Goal: Check status: Check status

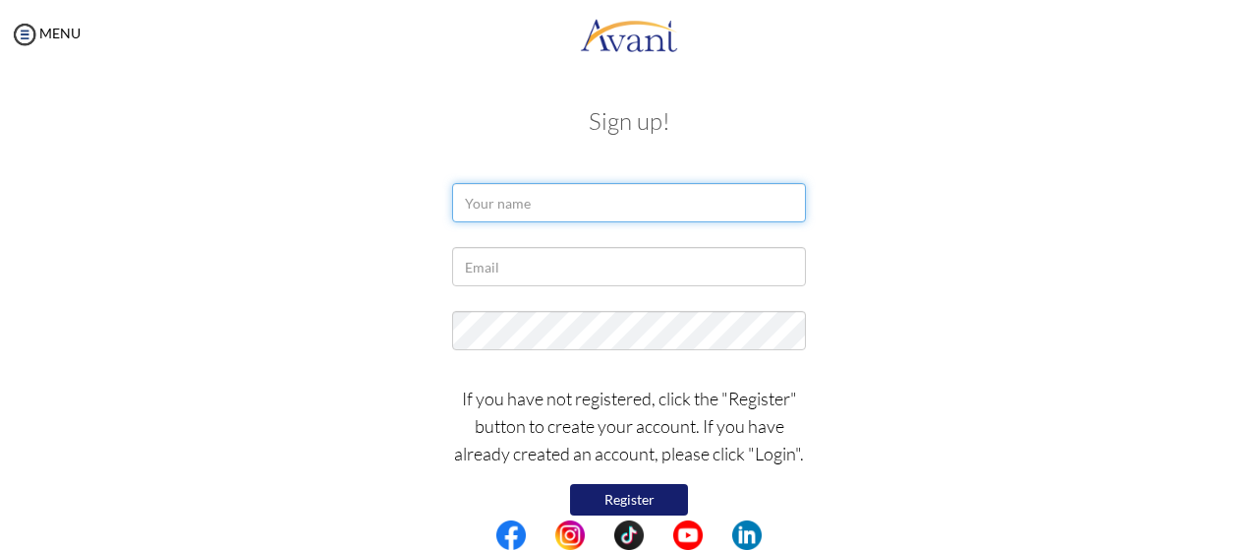
click at [595, 203] on input "text" at bounding box center [629, 202] width 354 height 39
click at [595, 204] on input "text" at bounding box center [629, 202] width 354 height 39
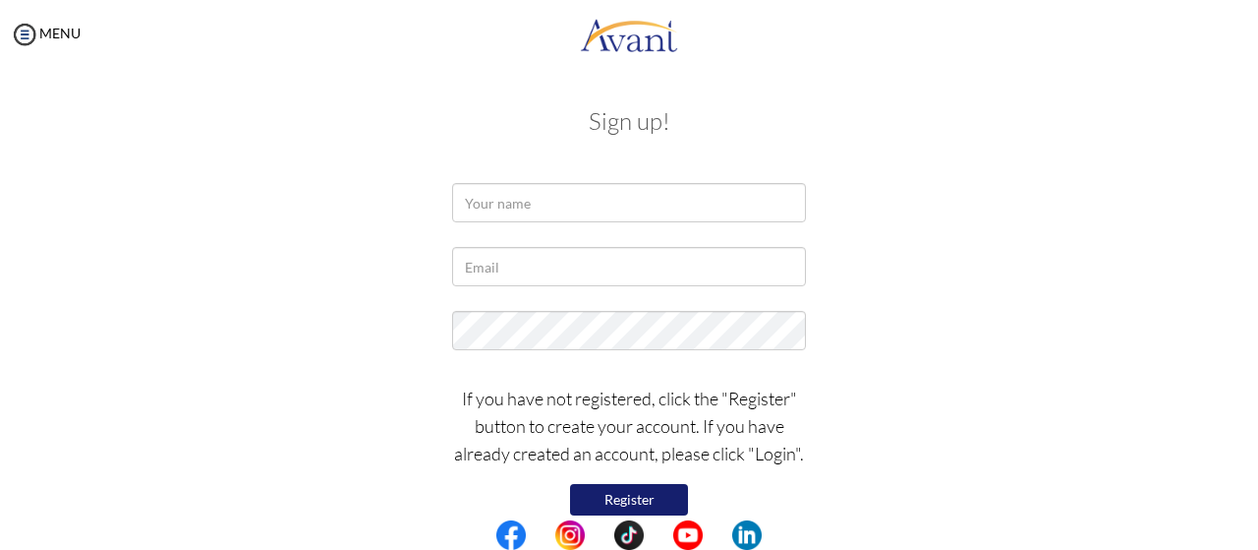
click at [786, 454] on p "If you have not registered, click the "Register" button to create your account.…" at bounding box center [629, 425] width 354 height 83
click at [782, 452] on p "If you have not registered, click the "Register" button to create your account.…" at bounding box center [629, 425] width 354 height 83
click at [37, 29] on img at bounding box center [24, 34] width 29 height 29
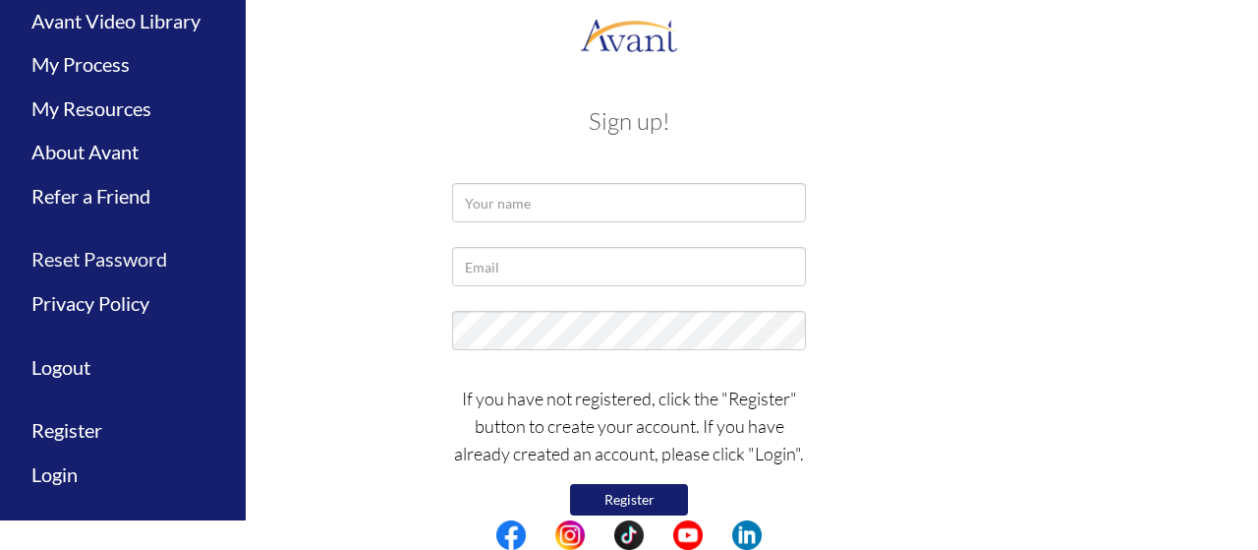
scroll to position [114, 0]
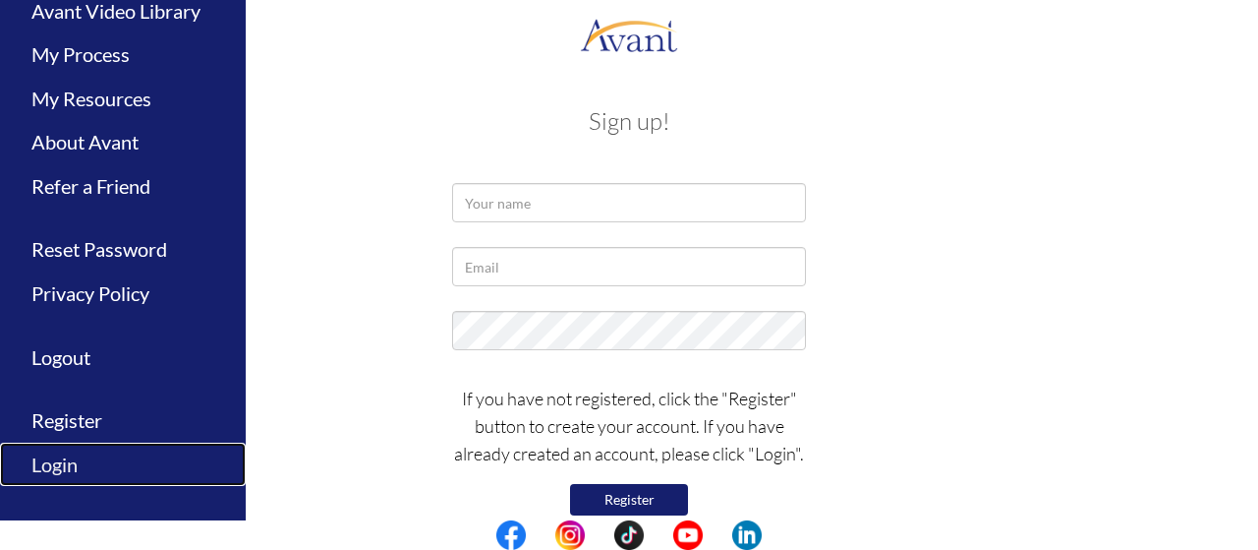
click at [69, 458] on link "Login" at bounding box center [123, 464] width 246 height 44
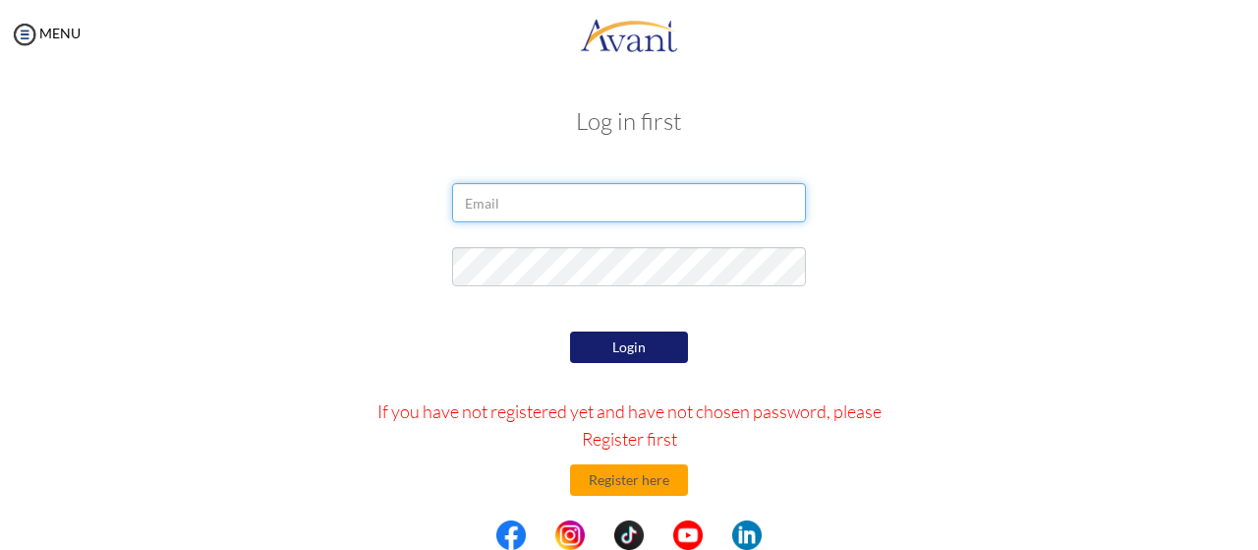
click at [515, 211] on input "email" at bounding box center [629, 202] width 354 height 39
type input "[EMAIL_ADDRESS][DOMAIN_NAME]"
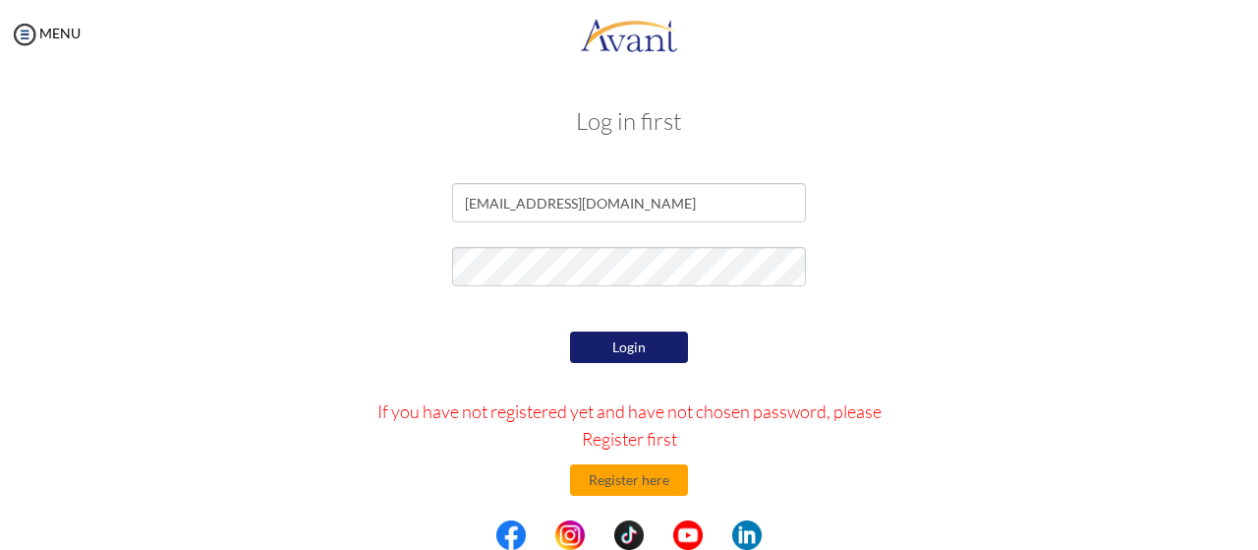
click at [609, 348] on button "Login" at bounding box center [629, 346] width 118 height 31
click at [608, 343] on button "Login" at bounding box center [629, 346] width 118 height 31
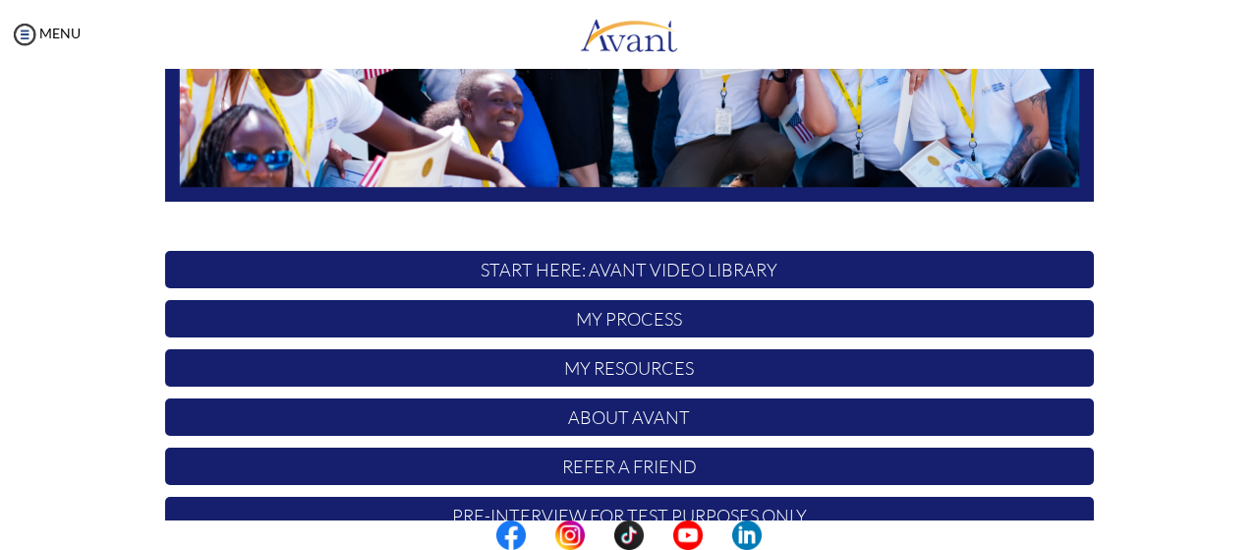
scroll to position [543, 0]
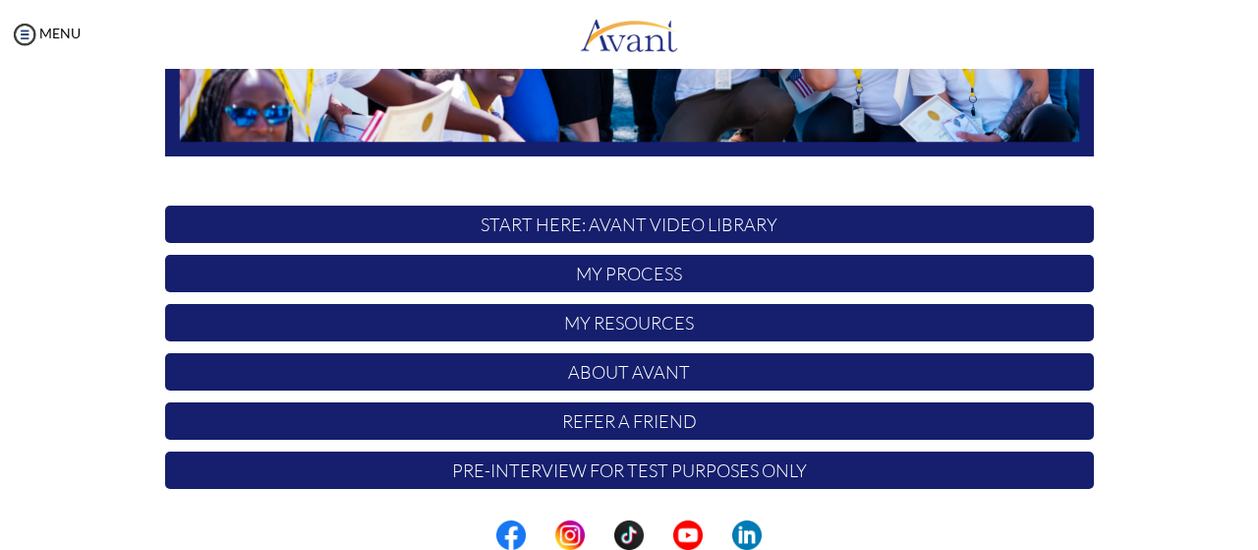
click at [671, 263] on p "My Process" at bounding box center [629, 273] width 929 height 37
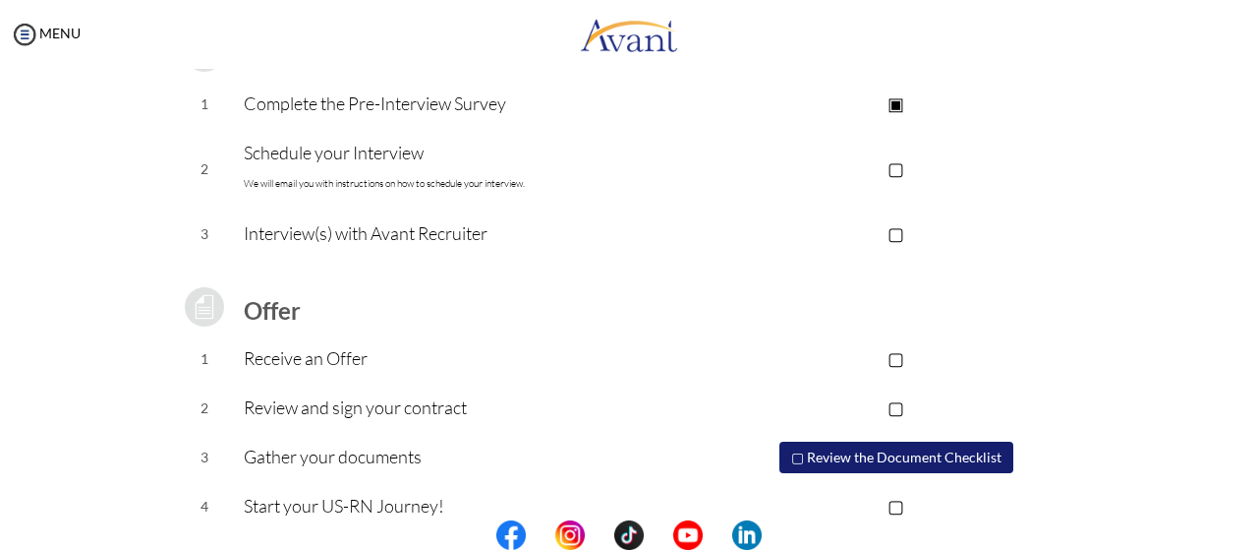
scroll to position [345, 0]
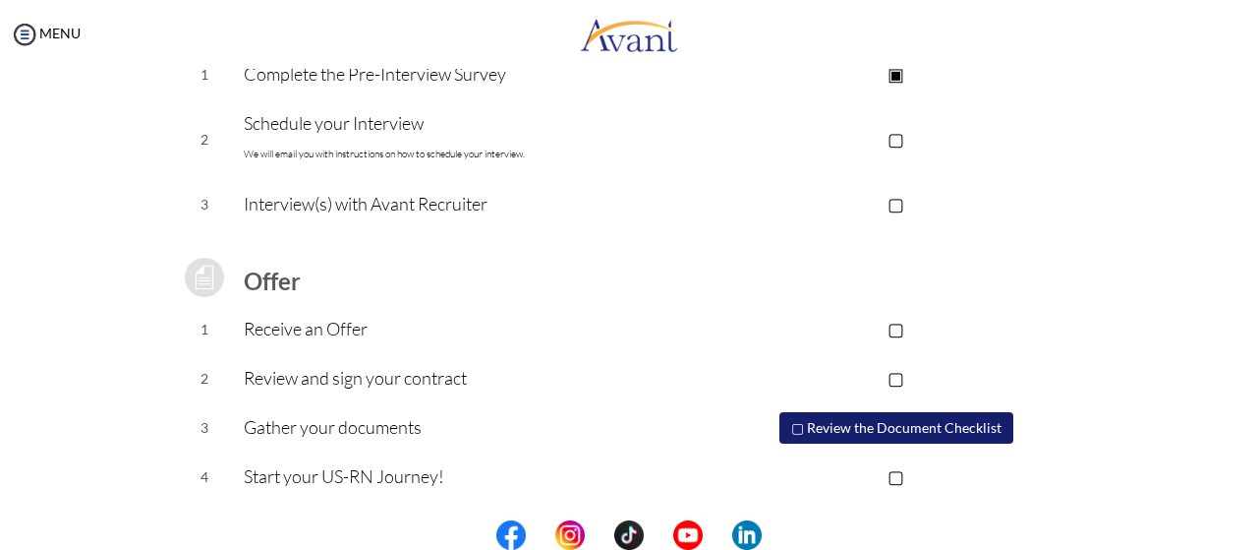
click at [897, 138] on p "▢" at bounding box center [896, 139] width 394 height 28
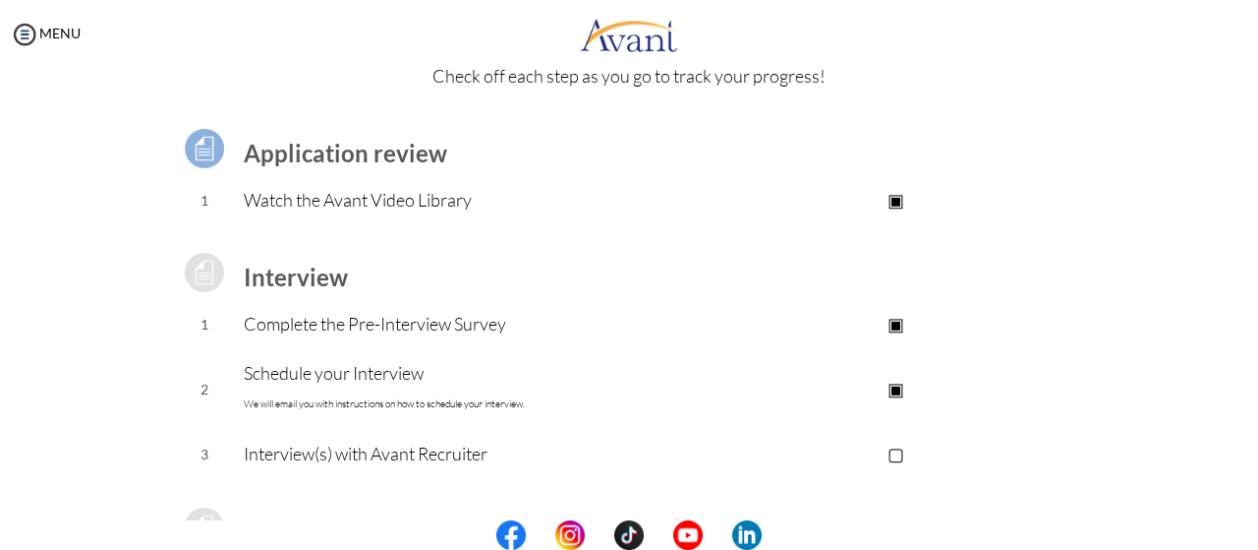
scroll to position [131, 0]
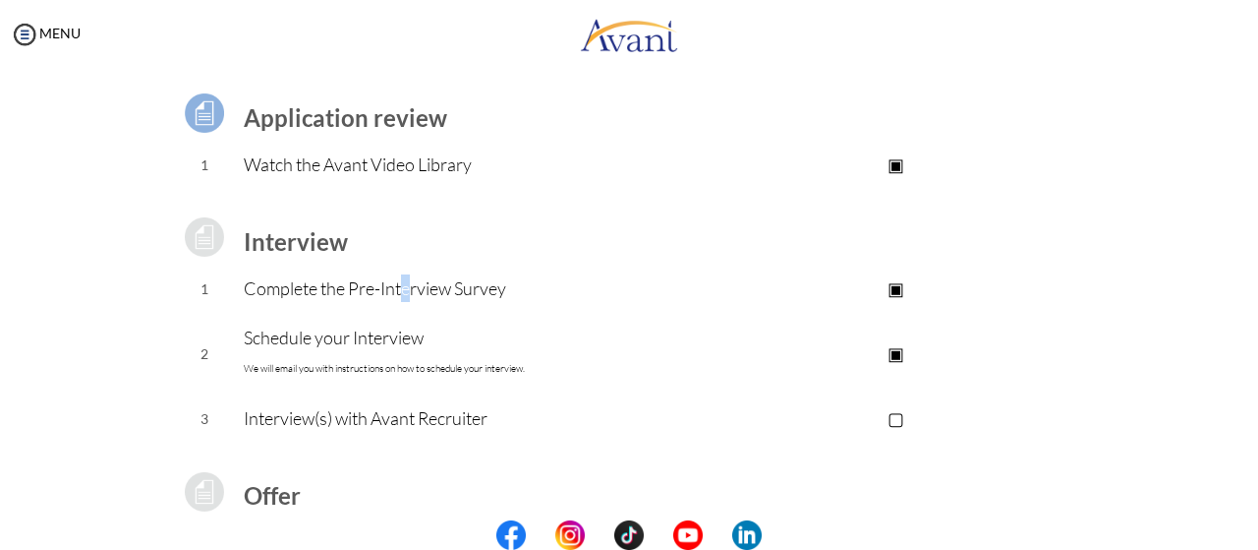
click at [401, 292] on p "Complete the Pre-Interview Survey" at bounding box center [471, 288] width 455 height 28
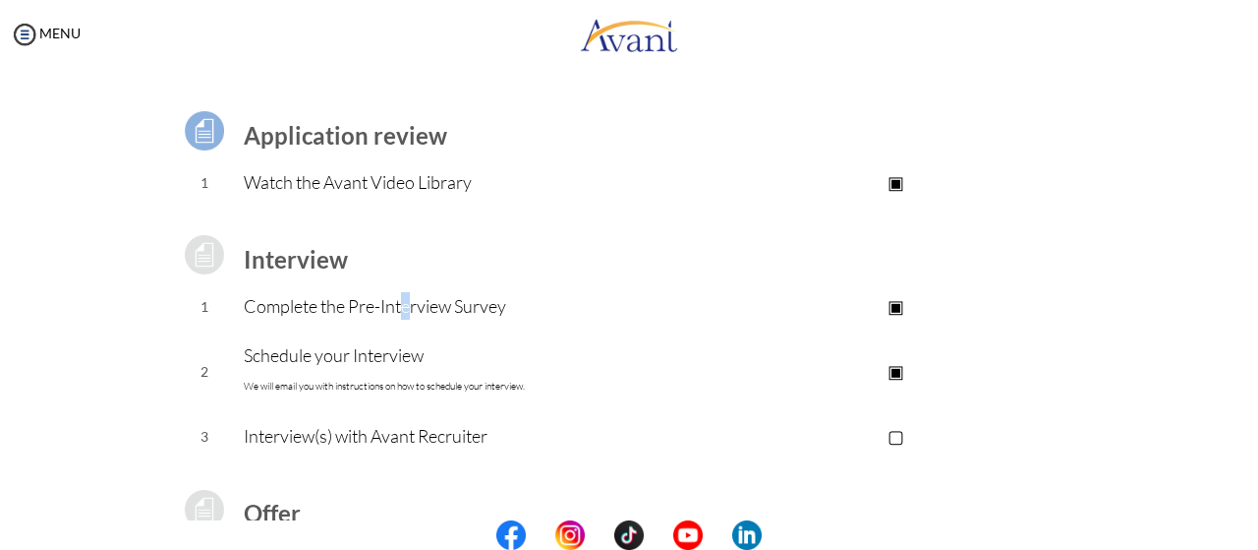
scroll to position [0, 0]
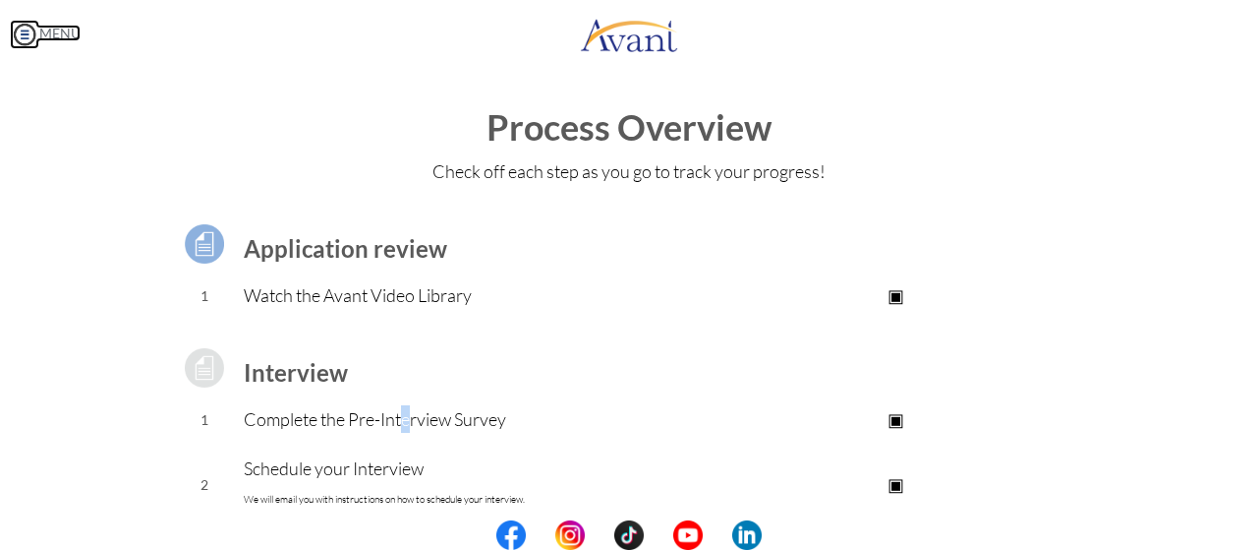
click at [28, 29] on img at bounding box center [24, 34] width 29 height 29
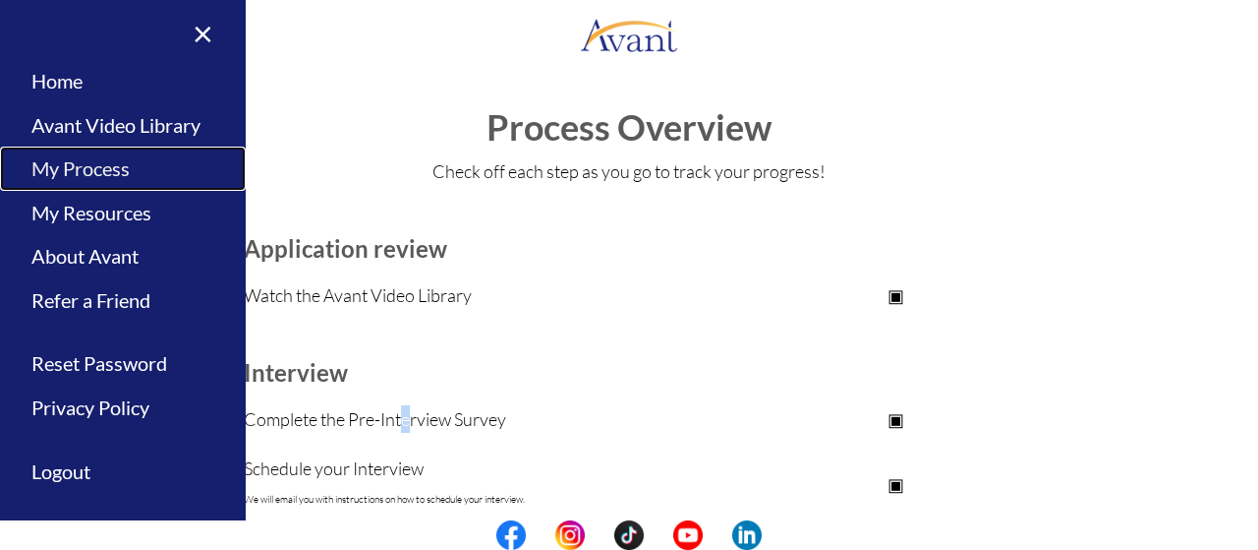
click at [119, 164] on link "My Process" at bounding box center [123, 168] width 246 height 44
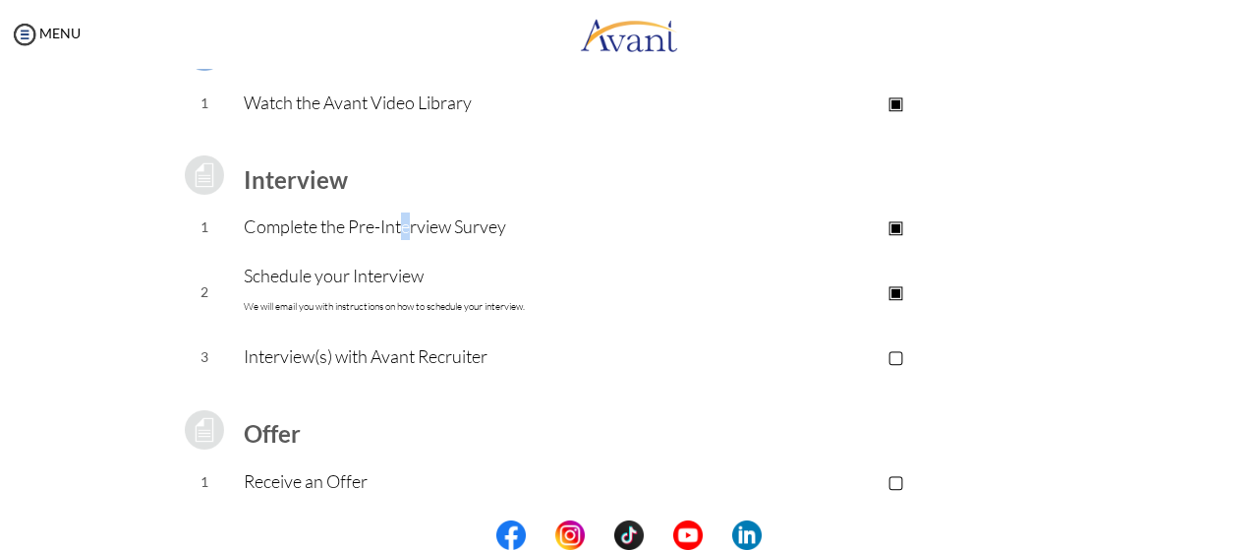
scroll to position [261, 0]
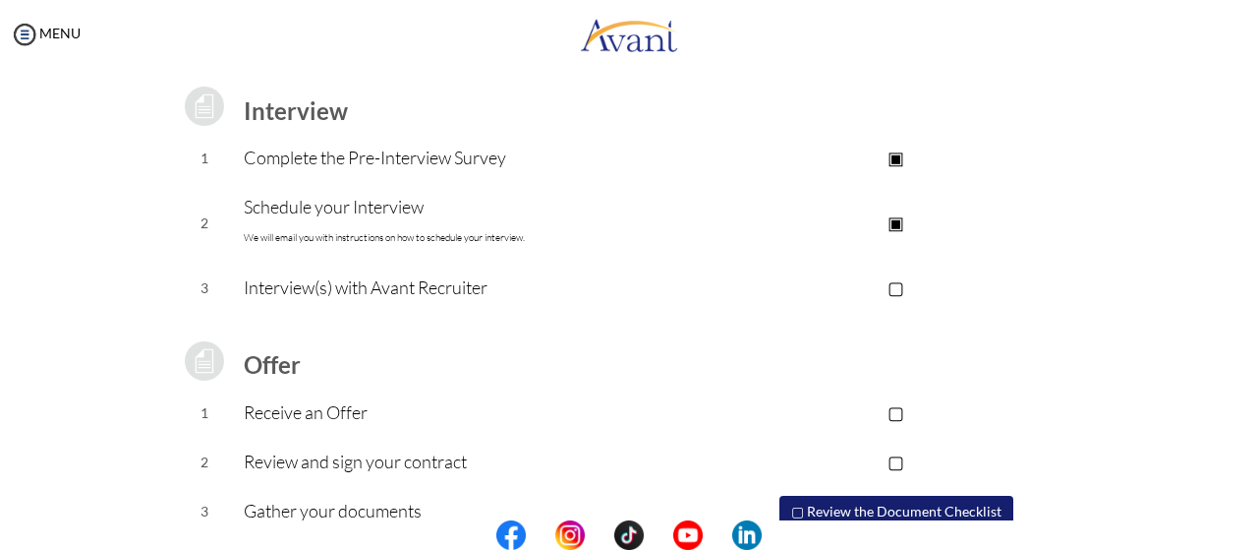
click at [892, 159] on p "▣" at bounding box center [896, 158] width 394 height 28
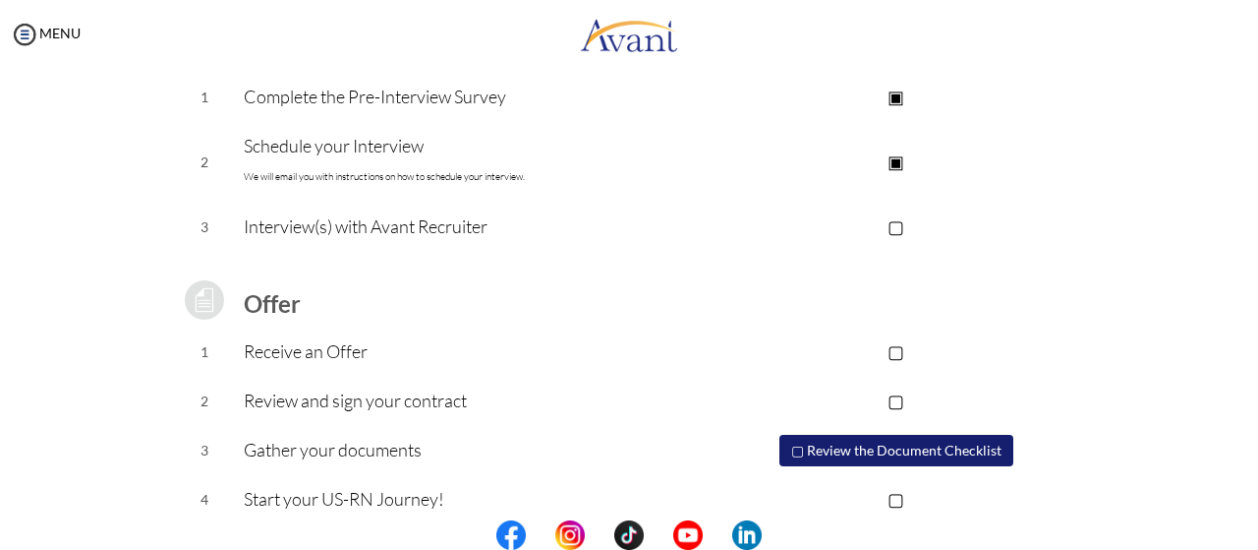
scroll to position [345, 0]
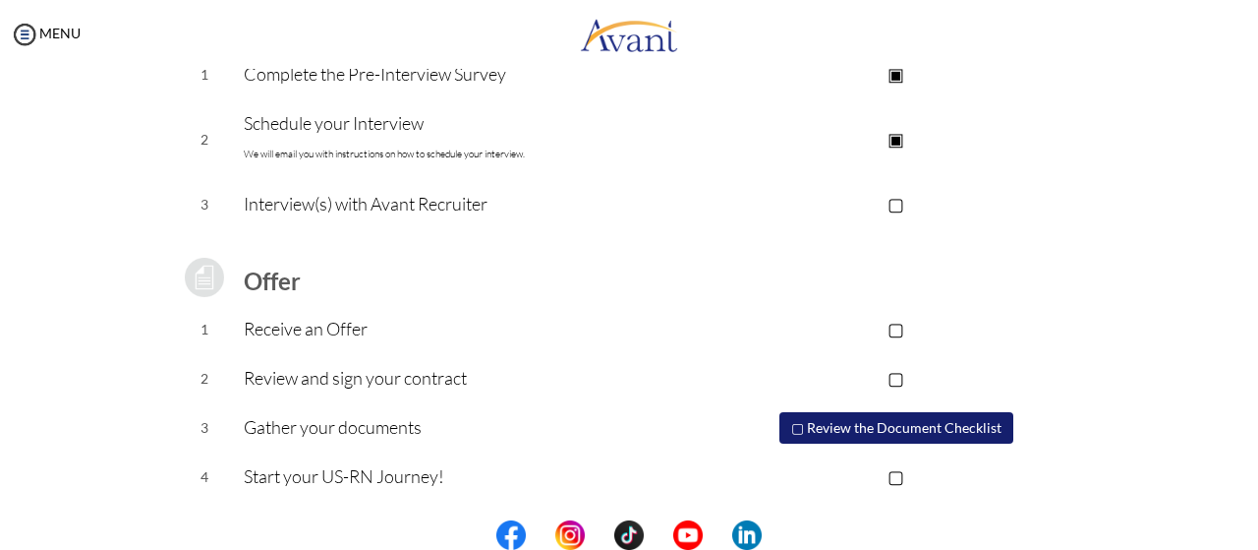
drag, startPoint x: 418, startPoint y: 239, endPoint x: 314, endPoint y: 144, distance: 141.2
drag, startPoint x: 314, startPoint y: 144, endPoint x: 724, endPoint y: 69, distance: 417.6
click at [729, 69] on p "▣" at bounding box center [896, 74] width 394 height 28
drag, startPoint x: 358, startPoint y: 331, endPoint x: 368, endPoint y: 308, distance: 25.6
click at [353, 317] on p "Receive an Offer" at bounding box center [471, 329] width 455 height 28
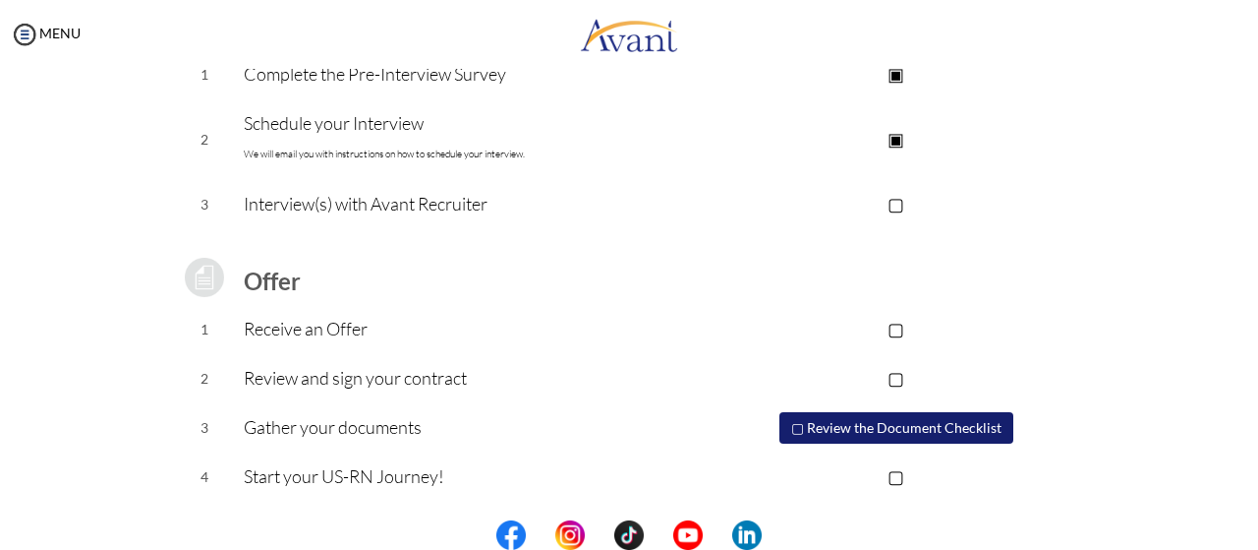
click at [486, 261] on td "Offer" at bounding box center [471, 276] width 455 height 55
drag, startPoint x: 434, startPoint y: 418, endPoint x: 279, endPoint y: 419, distance: 155.3
click at [279, 419] on p "Gather your documents" at bounding box center [471, 427] width 455 height 28
click at [713, 329] on p "▢" at bounding box center [896, 329] width 394 height 28
click at [791, 423] on button "▢ Review the Document Checklist" at bounding box center [897, 427] width 234 height 31
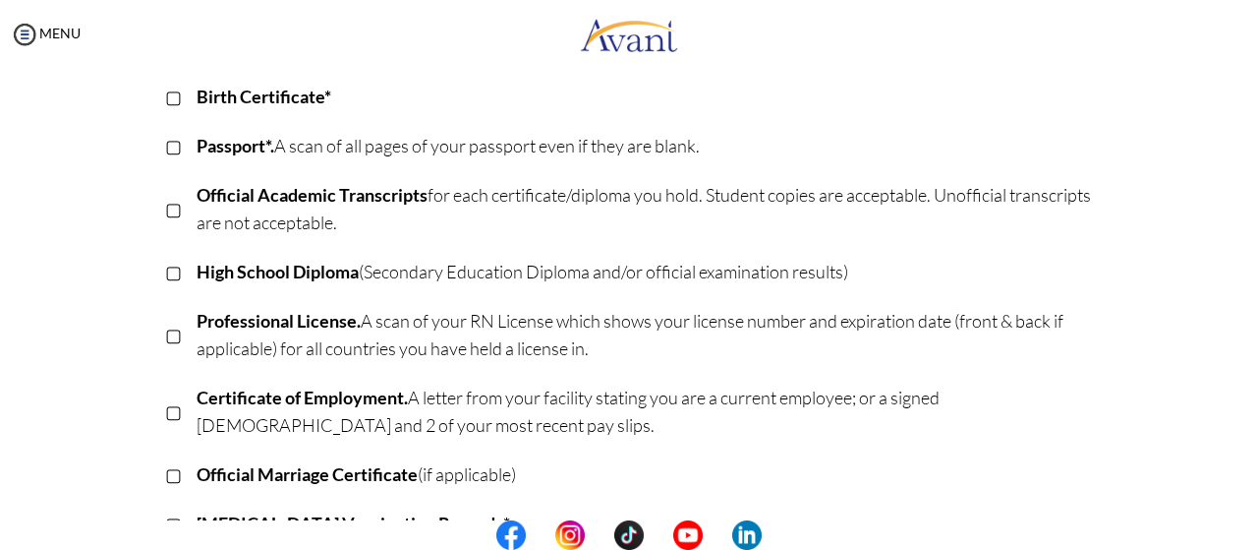
scroll to position [261, 0]
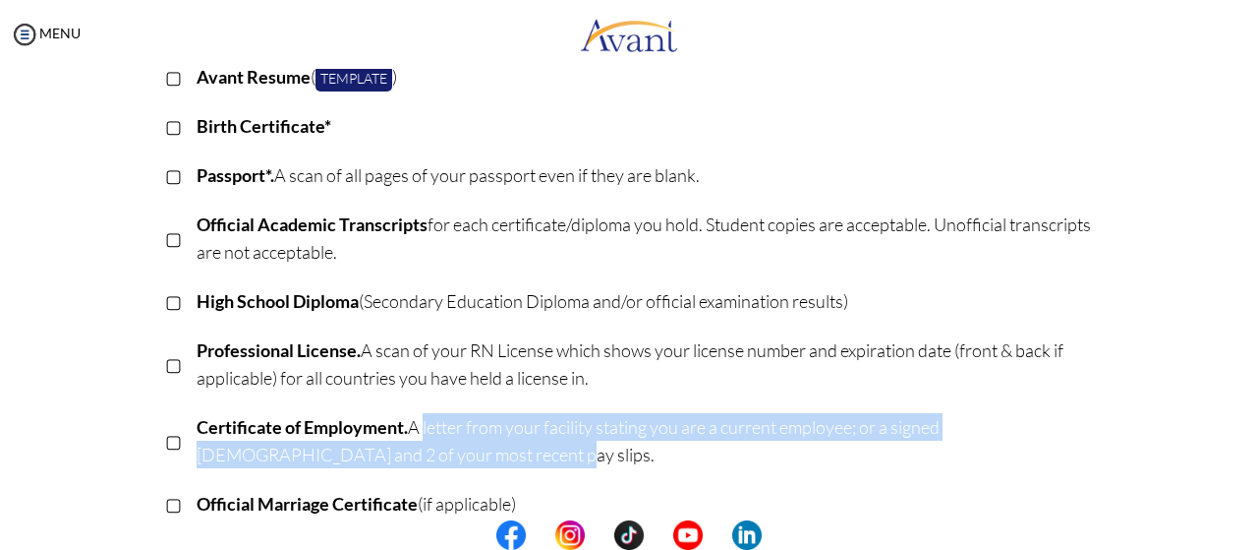
drag, startPoint x: 407, startPoint y: 427, endPoint x: 569, endPoint y: 457, distance: 165.0
click at [569, 457] on p "Certificate of Employment. A letter from your facility stating you are a curren…" at bounding box center [646, 440] width 898 height 55
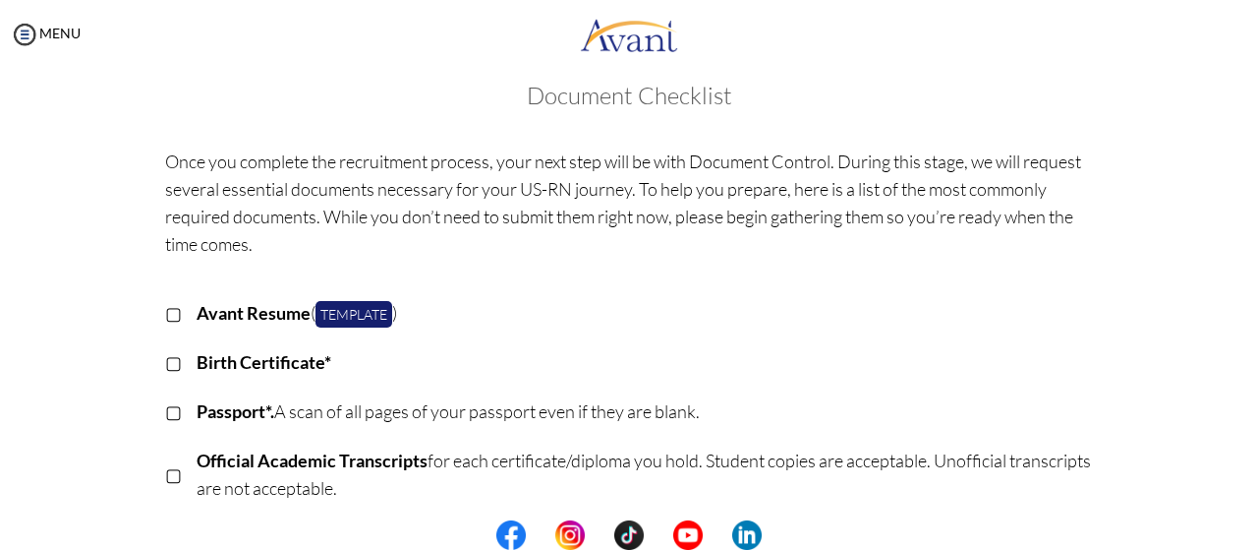
scroll to position [0, 0]
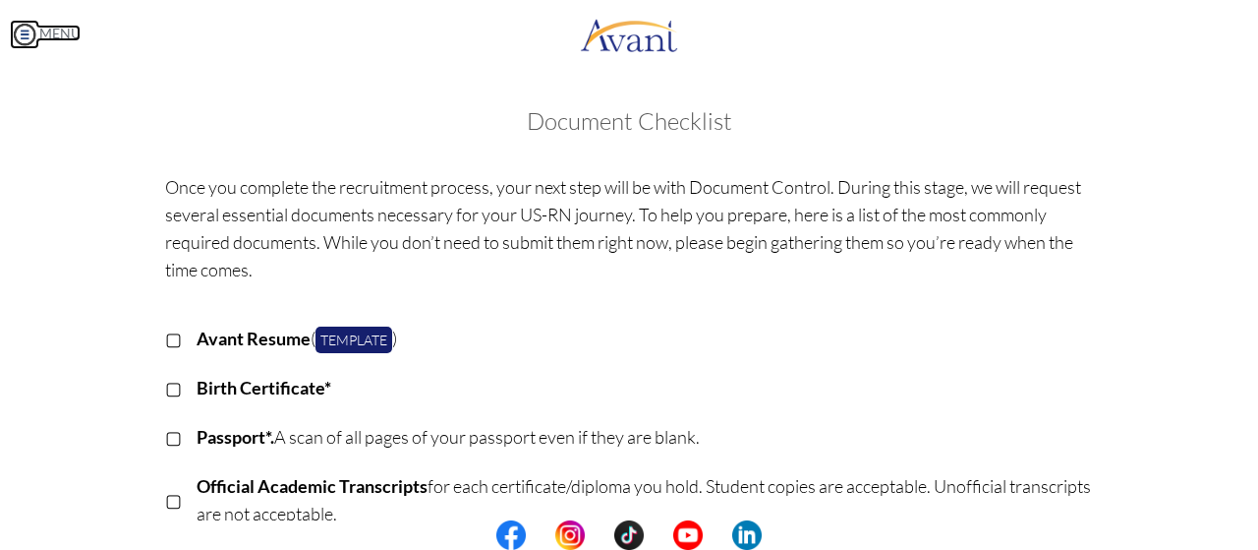
click at [37, 30] on img at bounding box center [24, 34] width 29 height 29
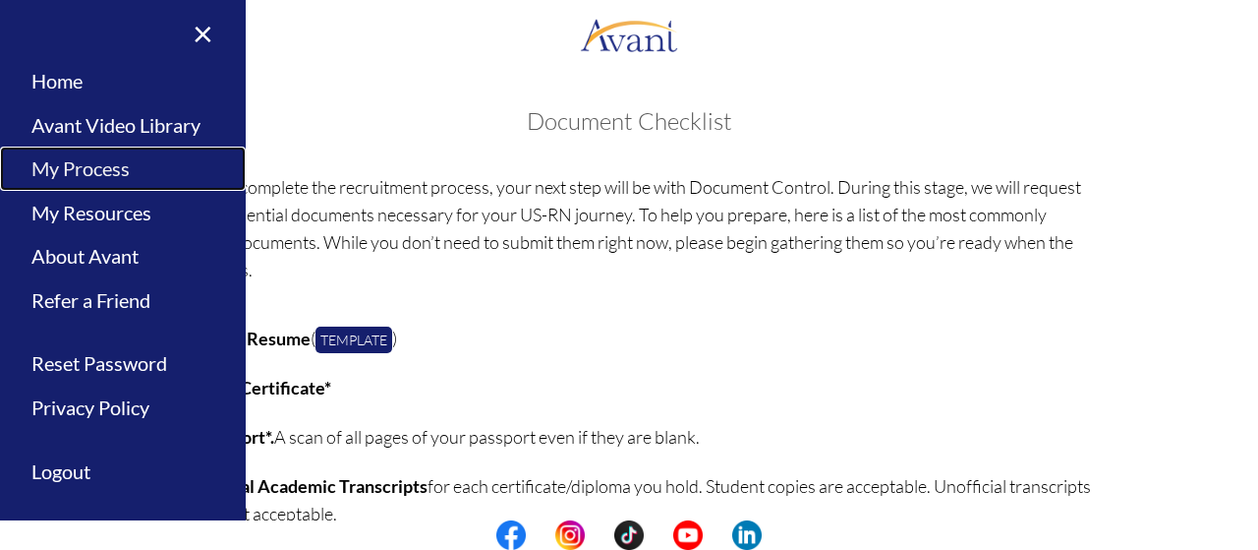
click at [96, 165] on link "My Process" at bounding box center [123, 168] width 246 height 44
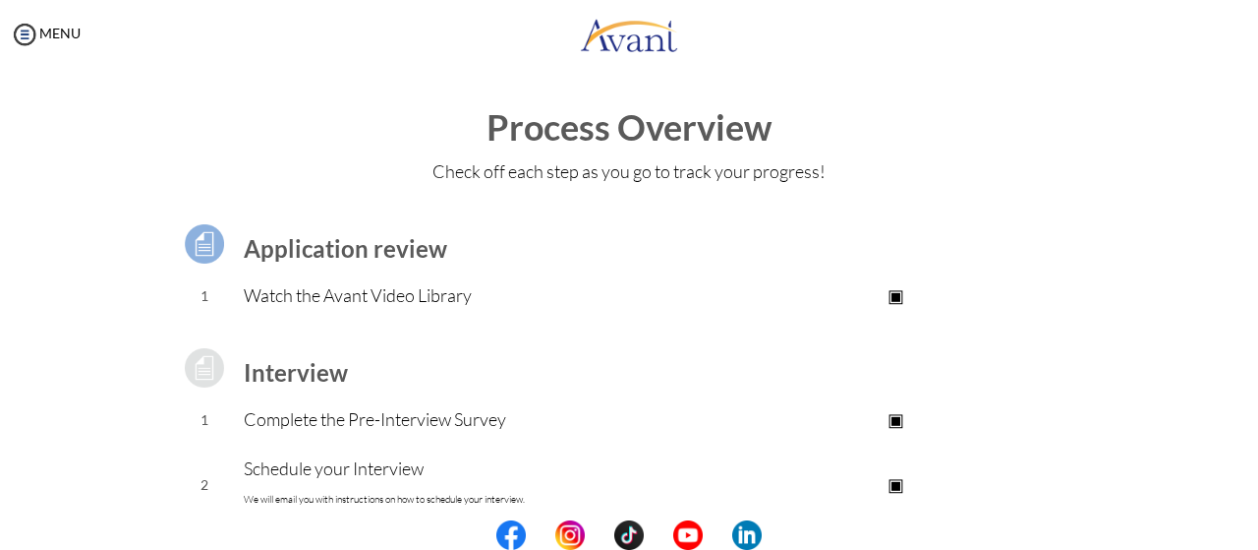
scroll to position [261, 0]
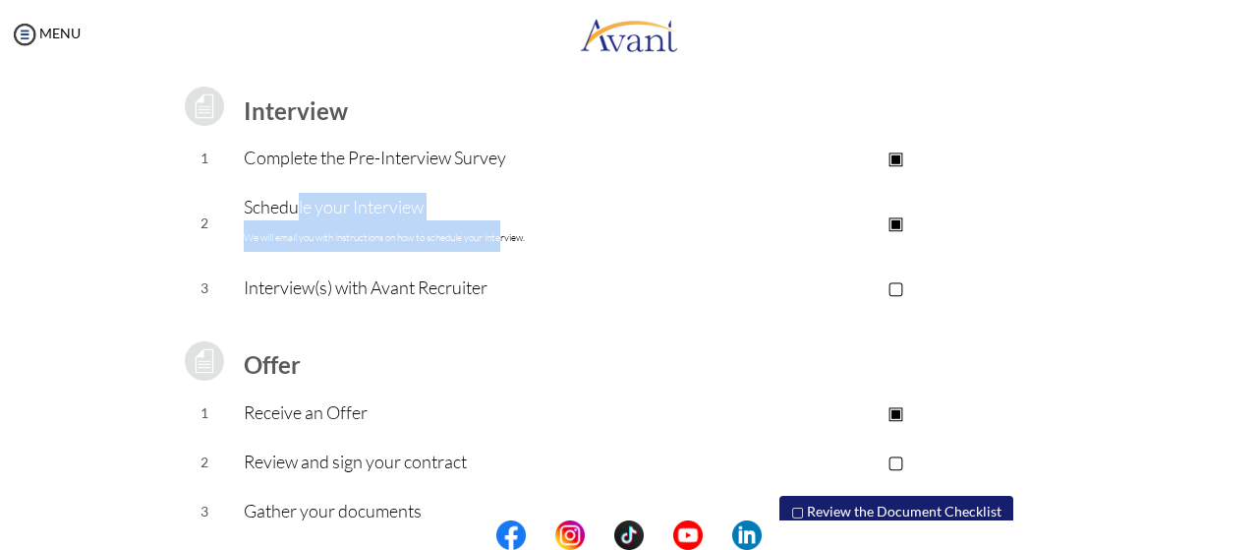
drag, startPoint x: 291, startPoint y: 194, endPoint x: 502, endPoint y: 245, distance: 217.4
click at [502, 245] on p "Schedule your Interview We will email you with instructions on how to schedule …" at bounding box center [471, 222] width 455 height 59
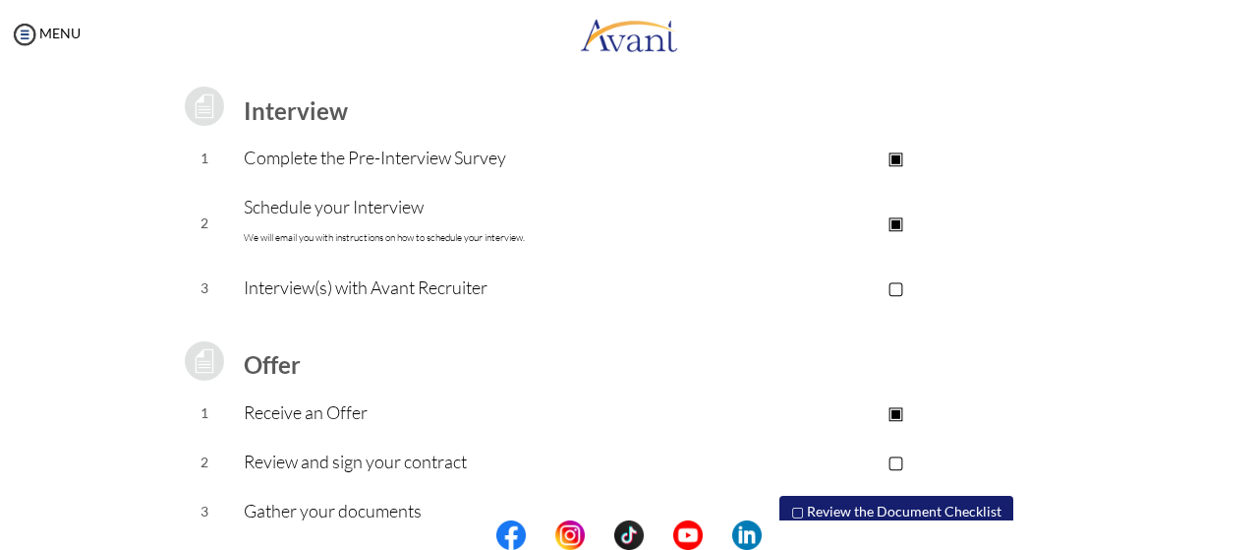
drag, startPoint x: 663, startPoint y: 245, endPoint x: 478, endPoint y: 253, distance: 185.0
click at [656, 245] on p "Schedule your Interview We will email you with instructions on how to schedule …" at bounding box center [471, 222] width 455 height 59
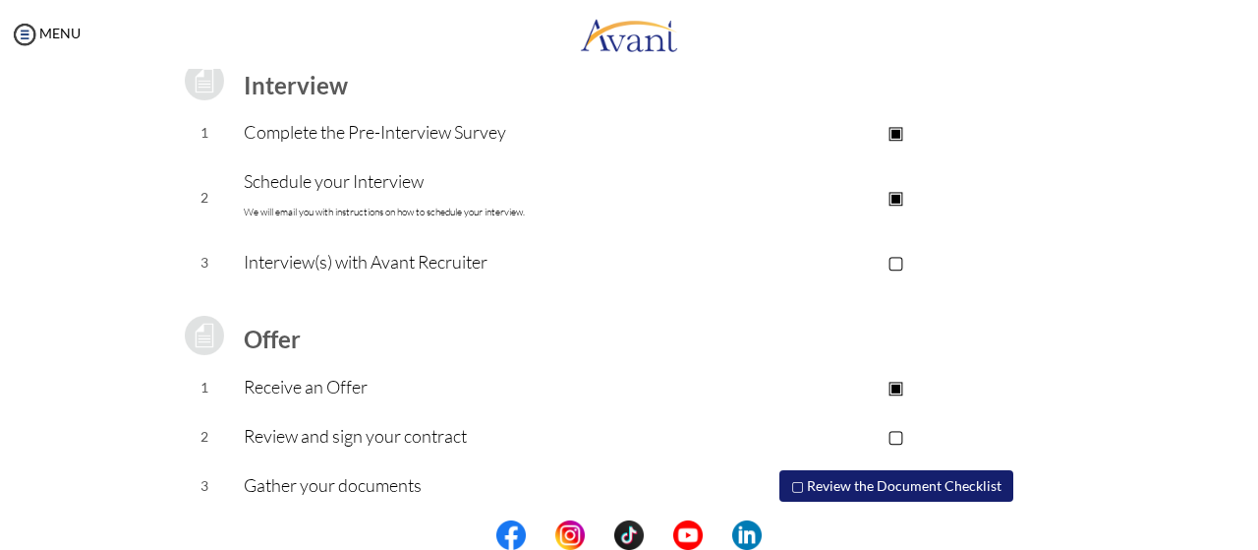
scroll to position [345, 0]
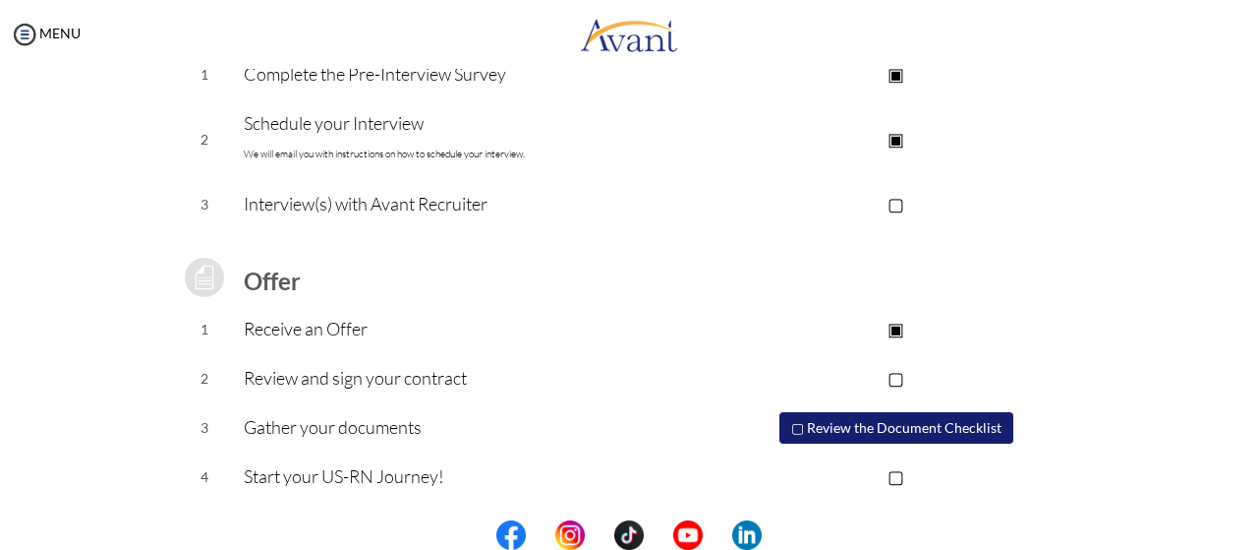
click at [898, 141] on p "▣" at bounding box center [896, 139] width 394 height 28
click at [897, 74] on p "▣" at bounding box center [896, 74] width 394 height 28
click at [895, 79] on p "▣" at bounding box center [896, 74] width 394 height 28
click at [895, 81] on p "▣" at bounding box center [896, 74] width 394 height 28
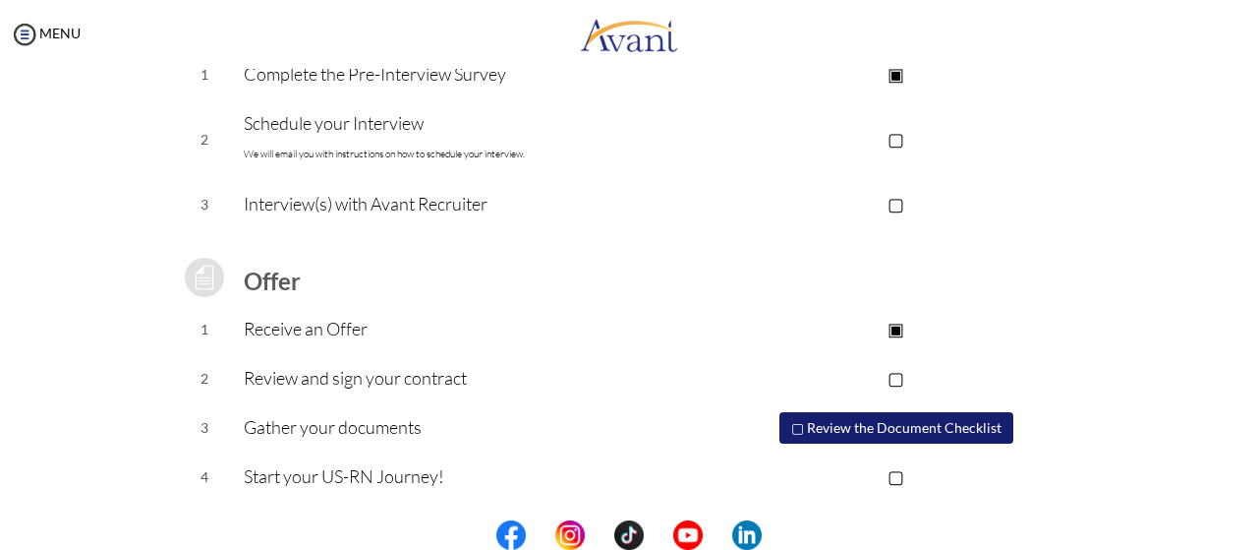
click at [898, 86] on p "▣" at bounding box center [896, 74] width 394 height 28
click at [900, 83] on p "▣" at bounding box center [896, 74] width 394 height 28
click at [886, 72] on p "▣" at bounding box center [896, 74] width 394 height 28
click at [898, 144] on p "▢" at bounding box center [896, 139] width 394 height 28
click at [902, 203] on p "▢" at bounding box center [896, 204] width 394 height 28
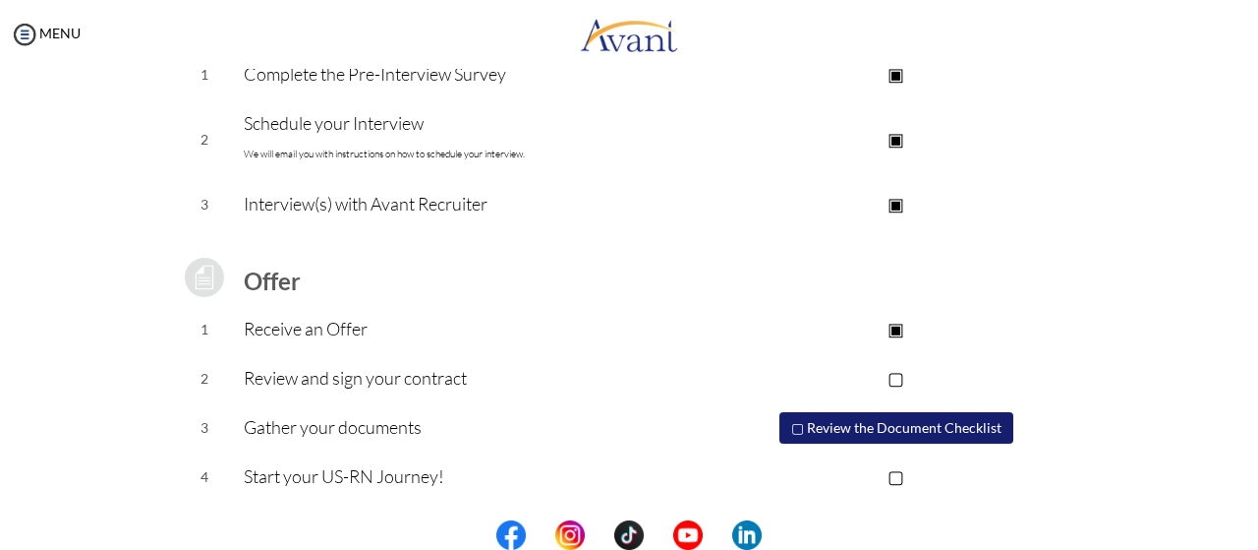
click at [896, 136] on p "▣" at bounding box center [896, 139] width 394 height 28
click at [892, 200] on p "▣" at bounding box center [896, 204] width 394 height 28
click at [900, 326] on p "▣" at bounding box center [896, 329] width 394 height 28
click at [393, 72] on p "Complete the Pre-Interview Survey" at bounding box center [471, 74] width 455 height 28
click at [899, 71] on p "▣" at bounding box center [896, 74] width 394 height 28
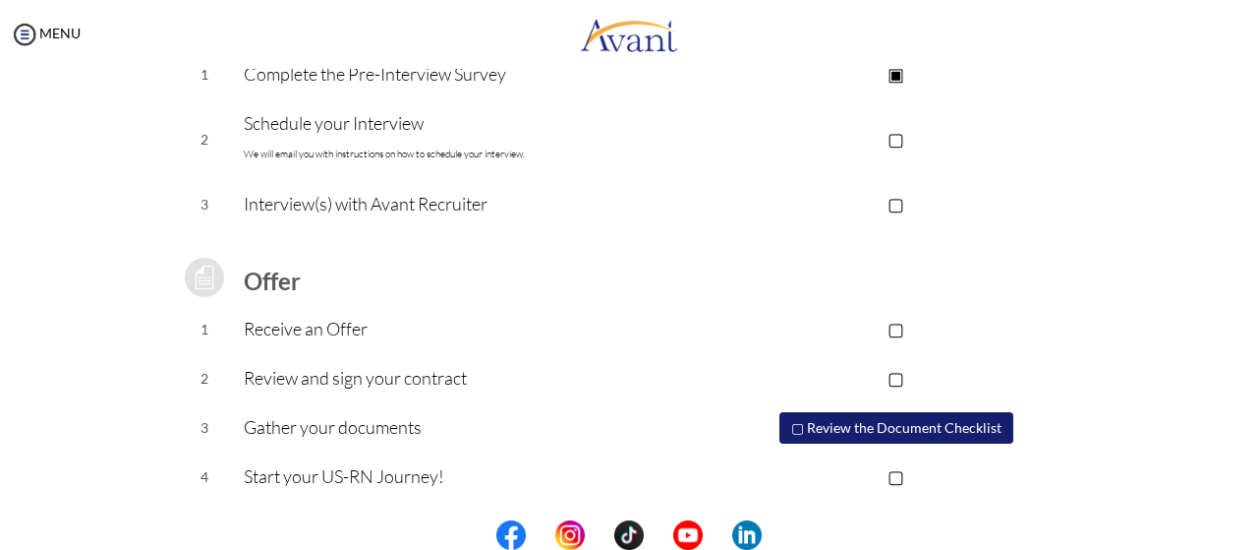
click at [898, 72] on p "▣" at bounding box center [896, 74] width 394 height 28
click at [896, 72] on tbody "Application review 1 Watch the Avant Video Library ▣ Avant Video Library Interv…" at bounding box center [629, 177] width 929 height 650
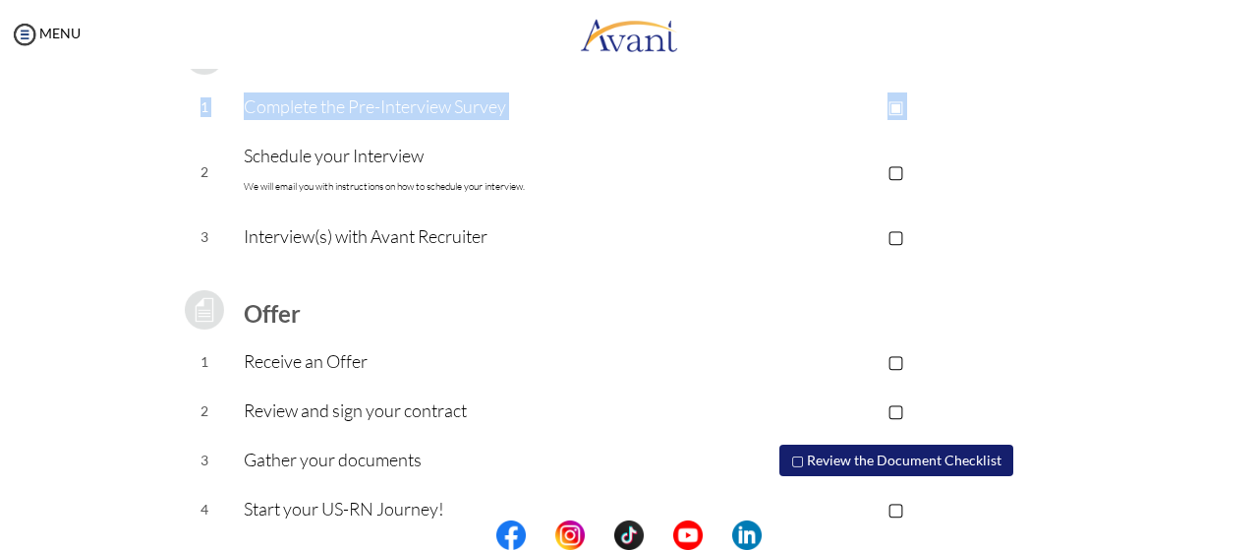
click at [893, 71] on td at bounding box center [896, 55] width 394 height 55
click at [1002, 106] on p "▣" at bounding box center [896, 106] width 394 height 28
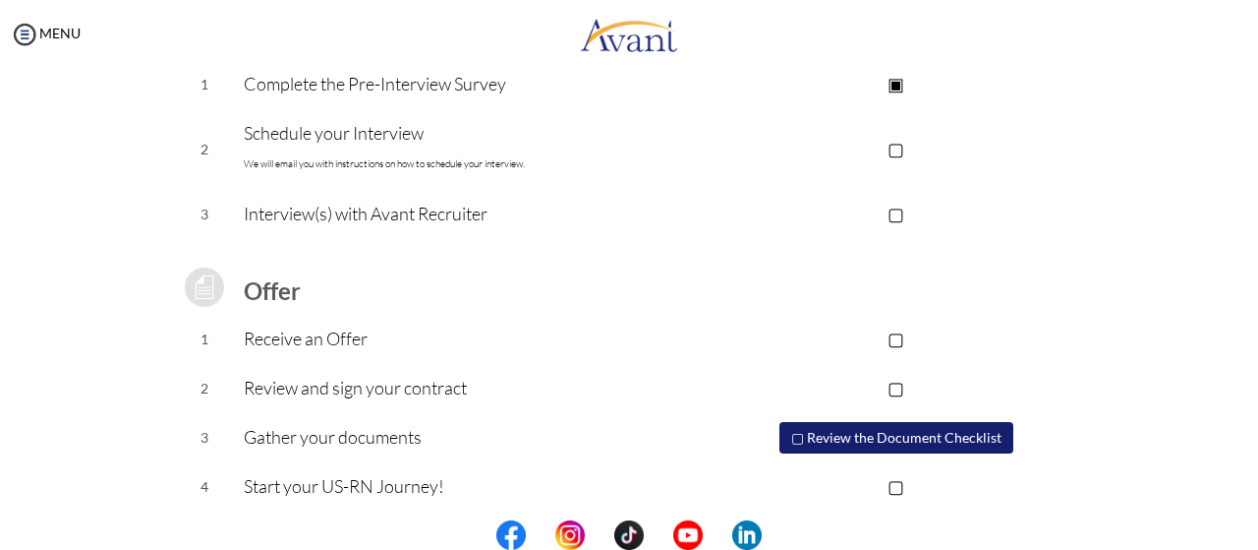
scroll to position [345, 0]
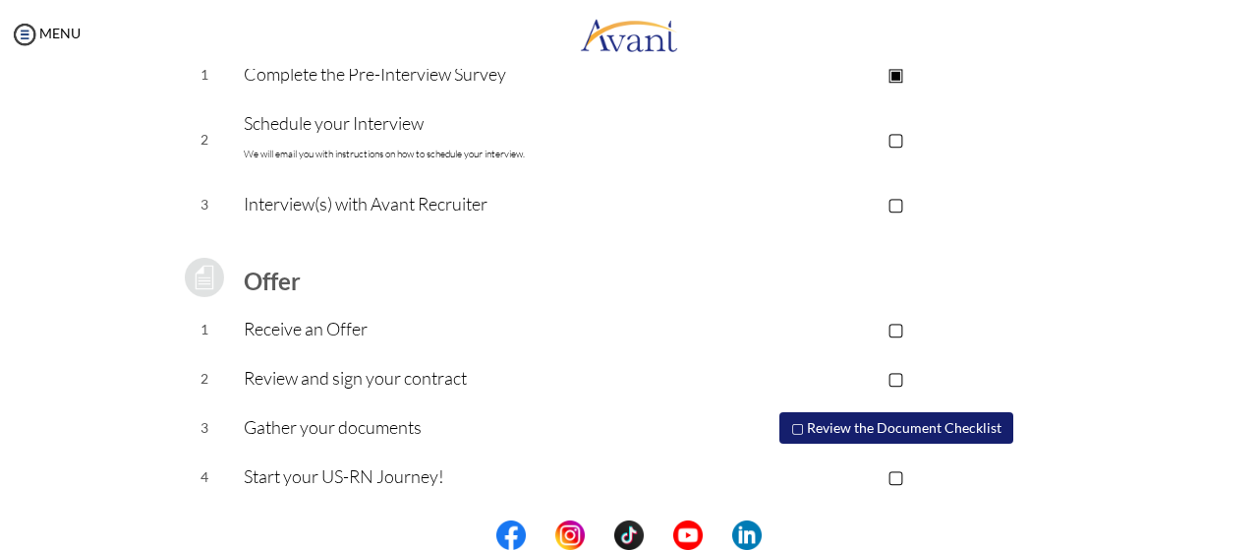
click at [865, 425] on button "▢ Review the Document Checklist" at bounding box center [897, 427] width 234 height 31
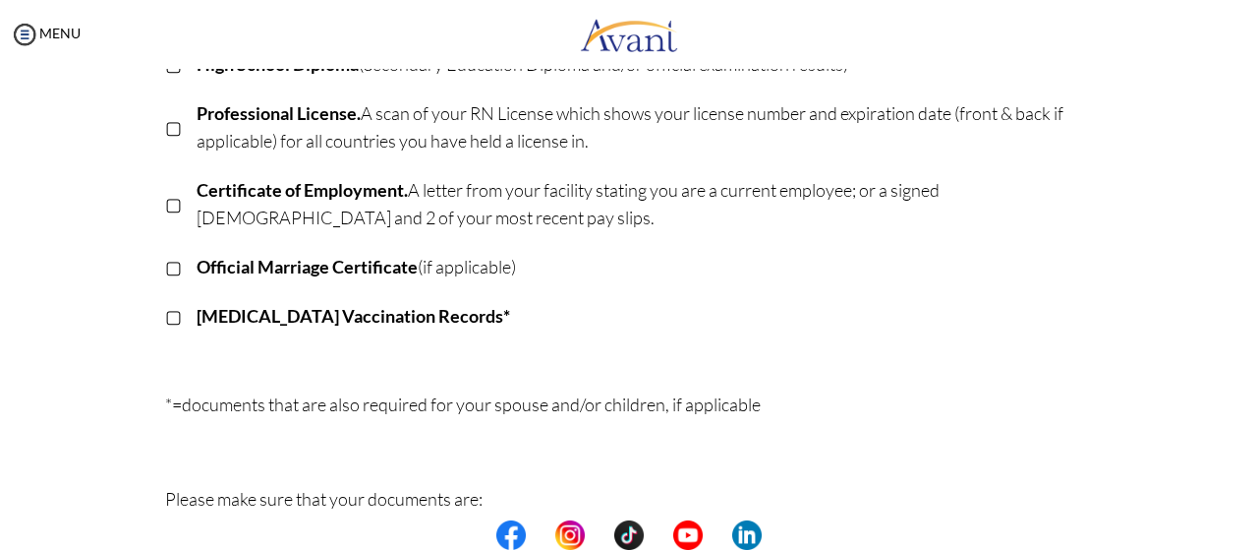
scroll to position [524, 0]
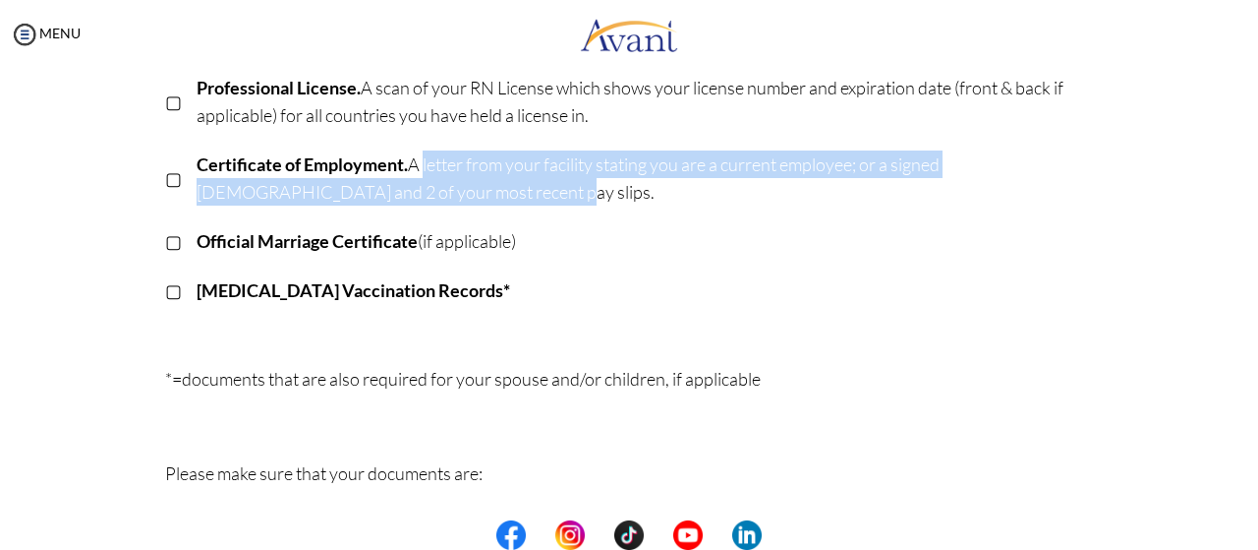
drag, startPoint x: 411, startPoint y: 151, endPoint x: 824, endPoint y: 219, distance: 418.4
click at [820, 194] on p "Certificate of Employment. A letter from your facility stating you are a curren…" at bounding box center [646, 177] width 898 height 55
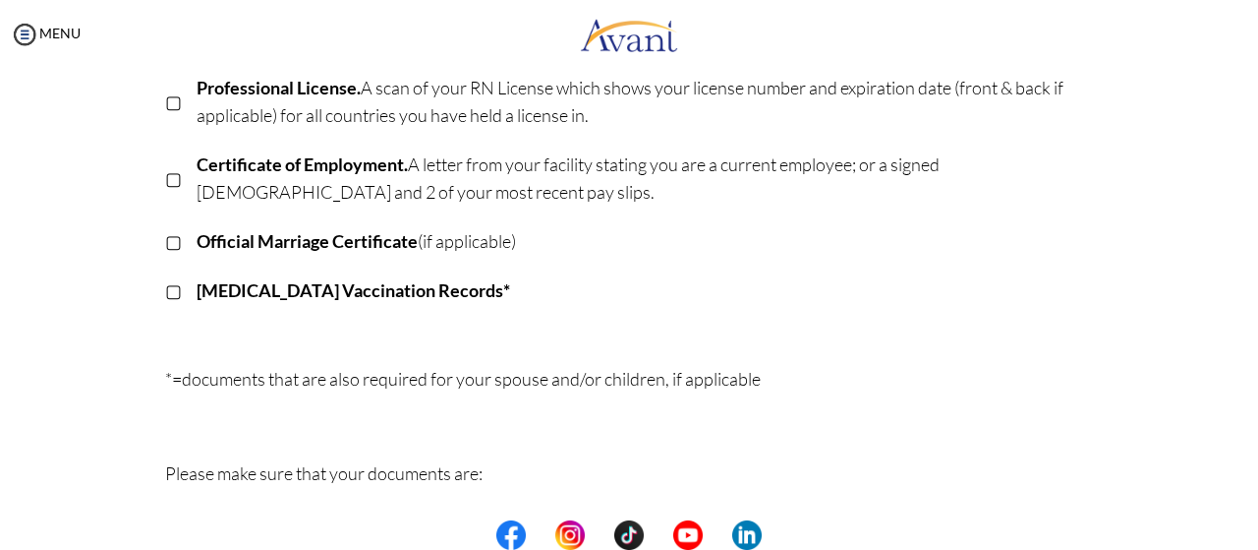
click at [724, 285] on p "[MEDICAL_DATA] Vaccination Records*" at bounding box center [646, 290] width 898 height 28
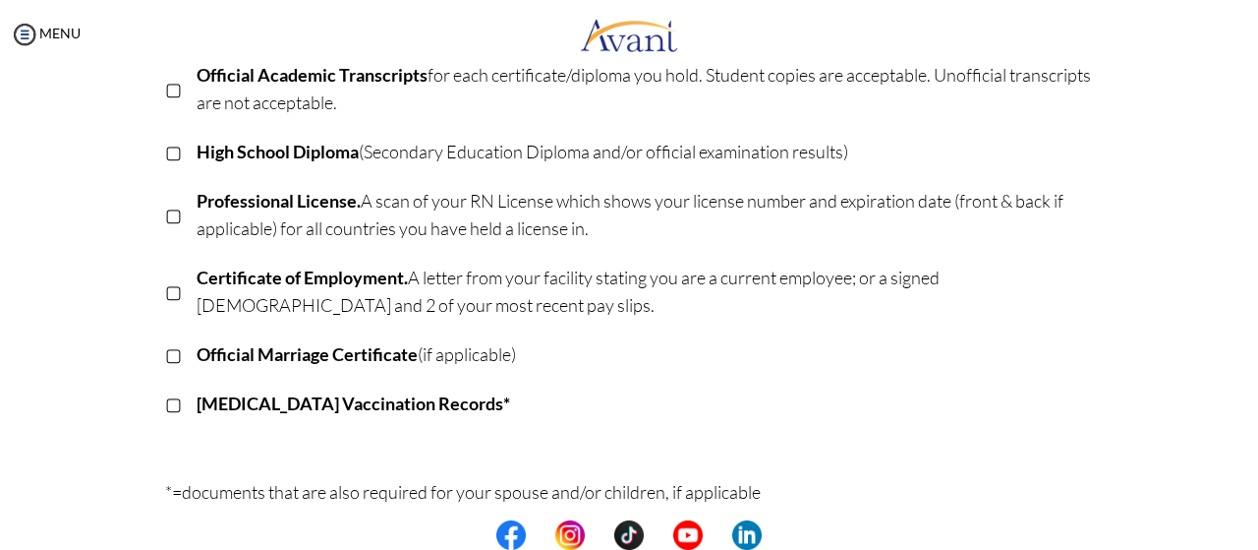
scroll to position [393, 0]
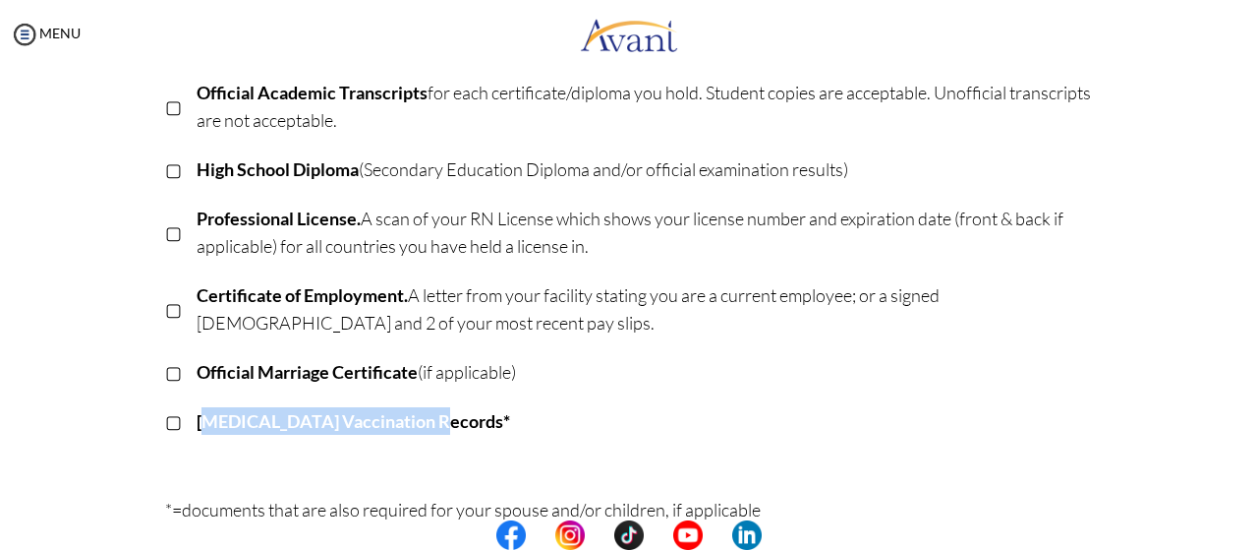
drag, startPoint x: 431, startPoint y: 424, endPoint x: 198, endPoint y: 407, distance: 233.6
click at [198, 407] on p "[MEDICAL_DATA] Vaccination Records*" at bounding box center [646, 421] width 898 height 28
click at [654, 394] on td "Official Marriage Certificate (if applicable)" at bounding box center [646, 372] width 898 height 49
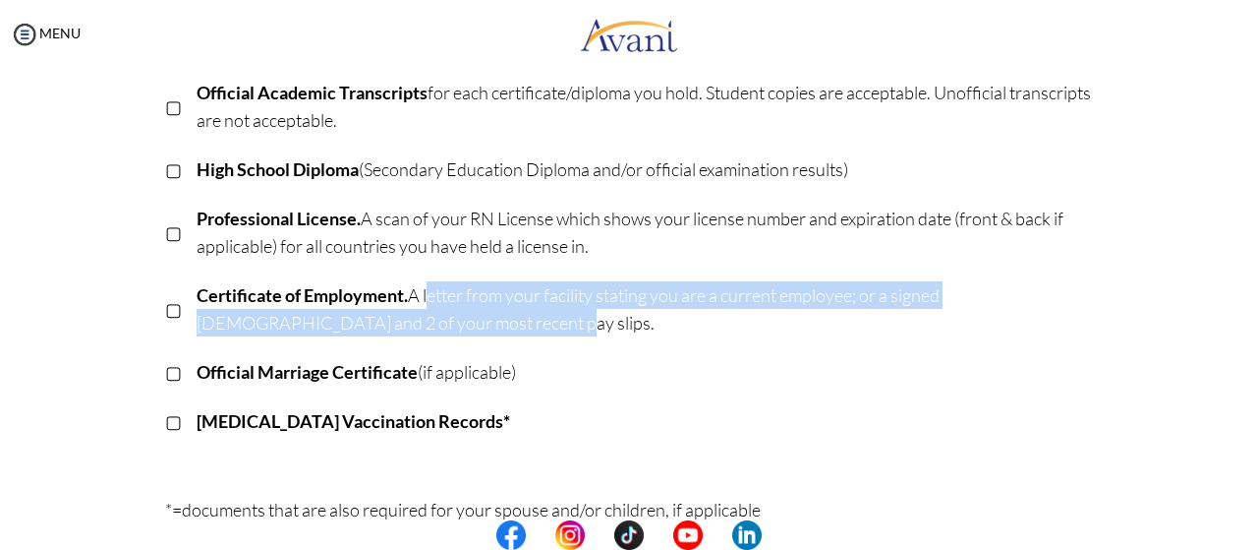
drag, startPoint x: 416, startPoint y: 292, endPoint x: 640, endPoint y: 316, distance: 225.4
click at [640, 314] on p "Certificate of Employment. A letter from your facility stating you are a curren…" at bounding box center [646, 308] width 898 height 55
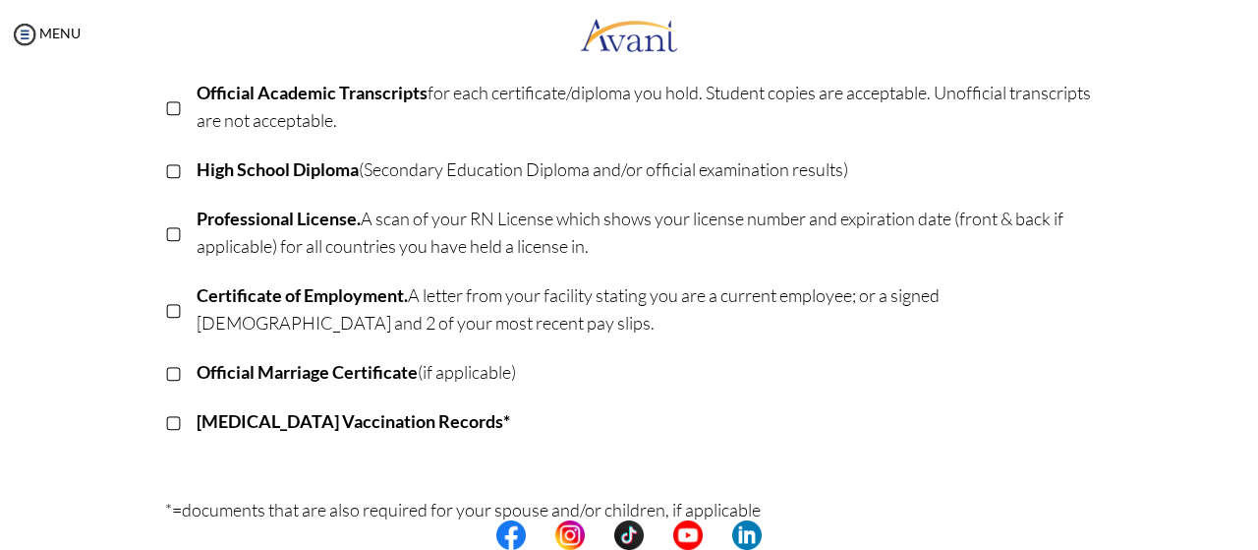
drag, startPoint x: 615, startPoint y: 375, endPoint x: 515, endPoint y: 366, distance: 100.7
click at [617, 374] on p "Official Marriage Certificate (if applicable)" at bounding box center [646, 372] width 898 height 28
